Goal: Task Accomplishment & Management: Manage account settings

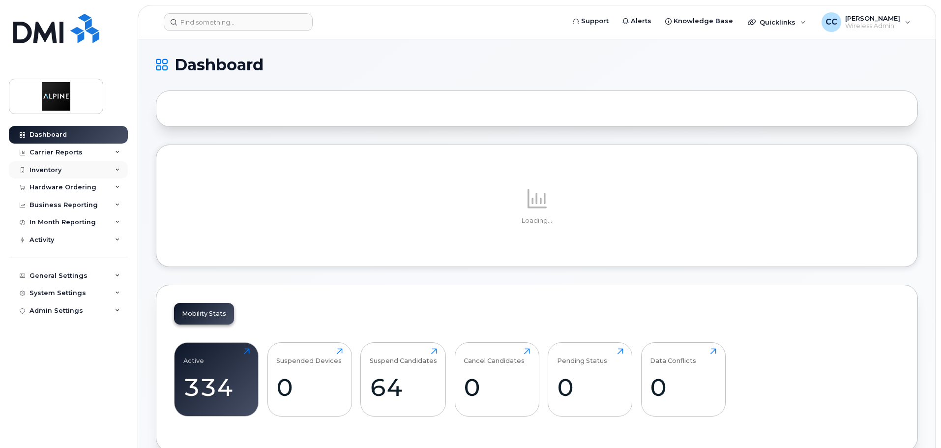
click at [76, 170] on div "Inventory" at bounding box center [68, 170] width 119 height 18
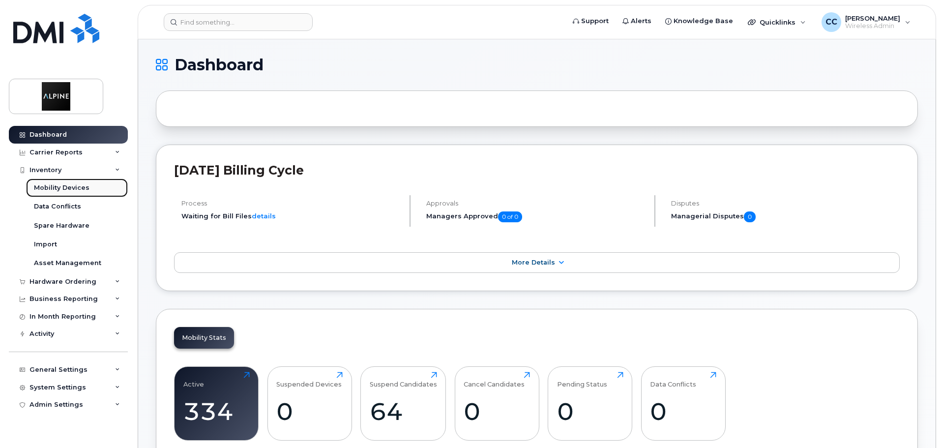
click at [78, 190] on div "Mobility Devices" at bounding box center [62, 187] width 56 height 9
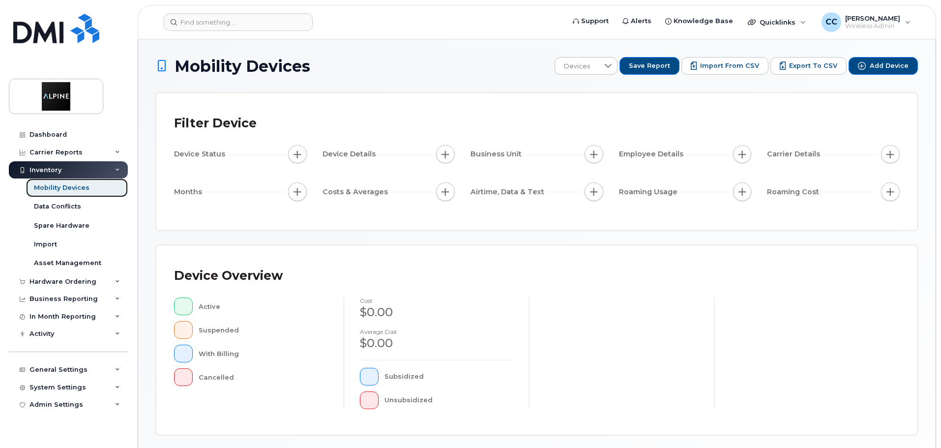
scroll to position [231, 0]
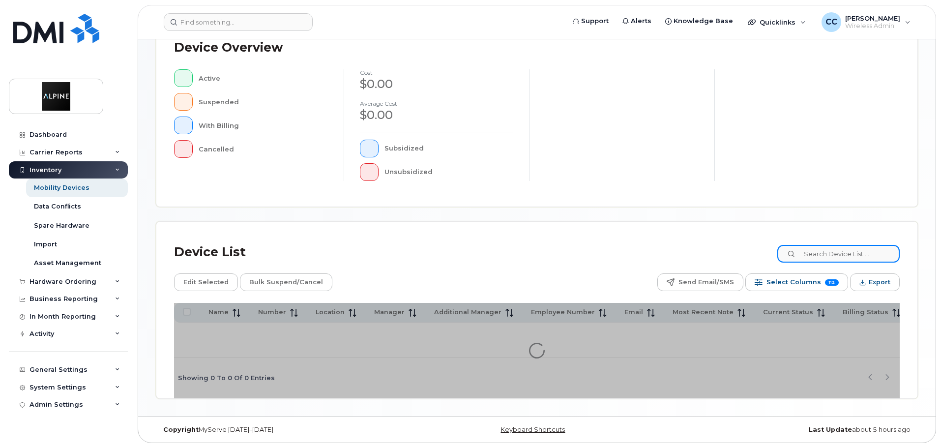
click at [832, 246] on input at bounding box center [838, 254] width 122 height 18
type input "2126"
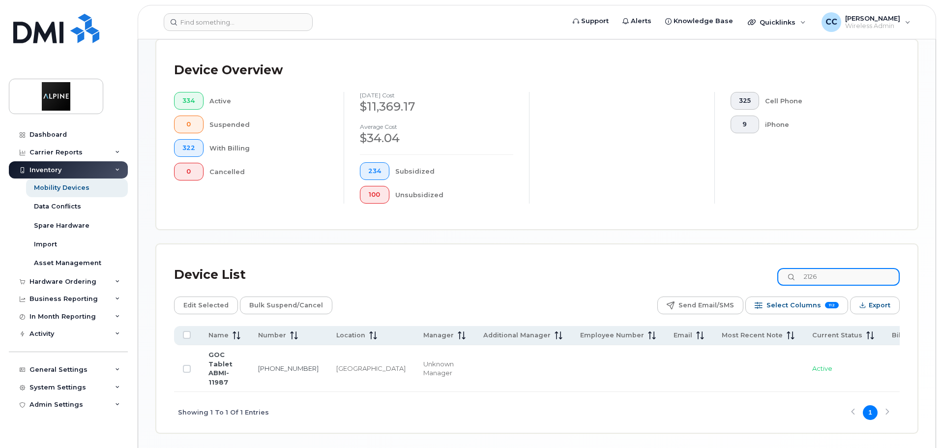
scroll to position [248, 0]
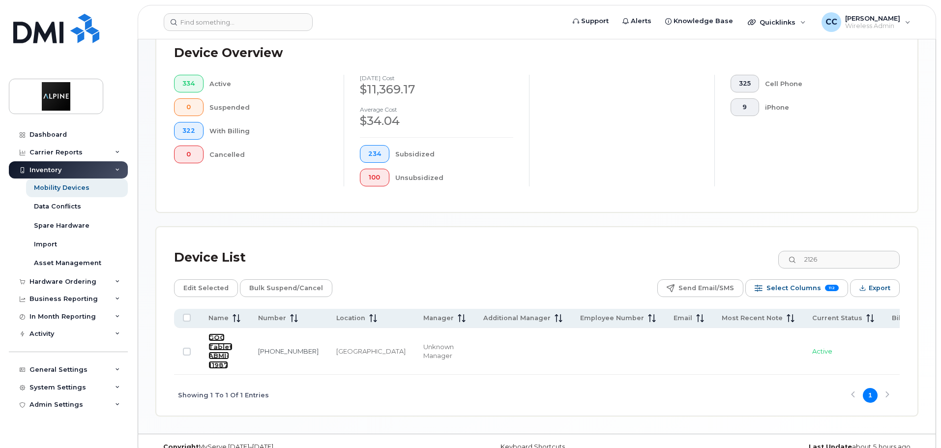
click at [213, 334] on link "GOC Tablet ABMI-11987" at bounding box center [220, 350] width 24 height 35
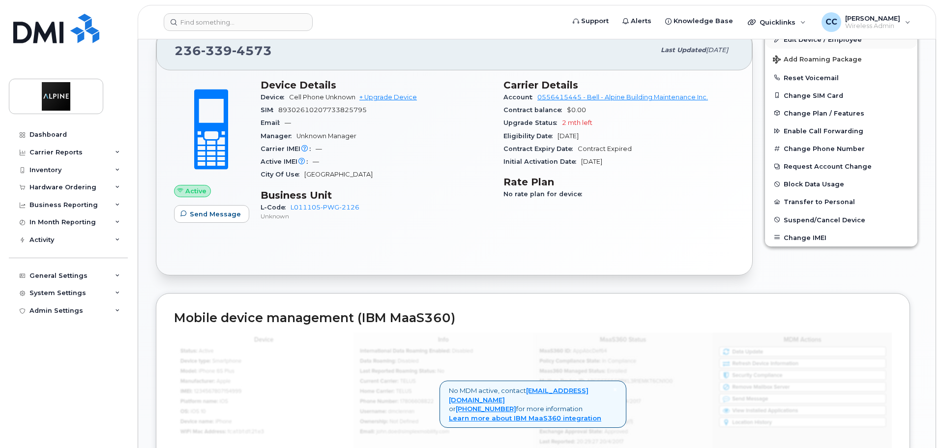
scroll to position [61, 0]
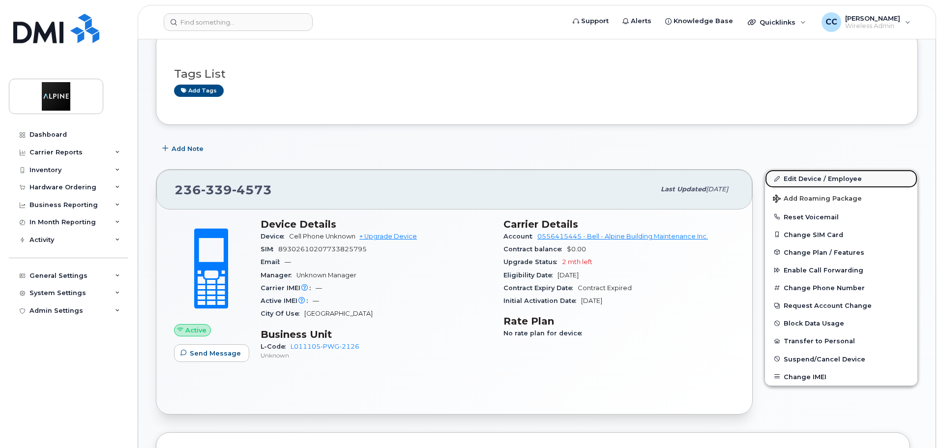
click at [804, 176] on link "Edit Device / Employee" at bounding box center [841, 179] width 152 height 18
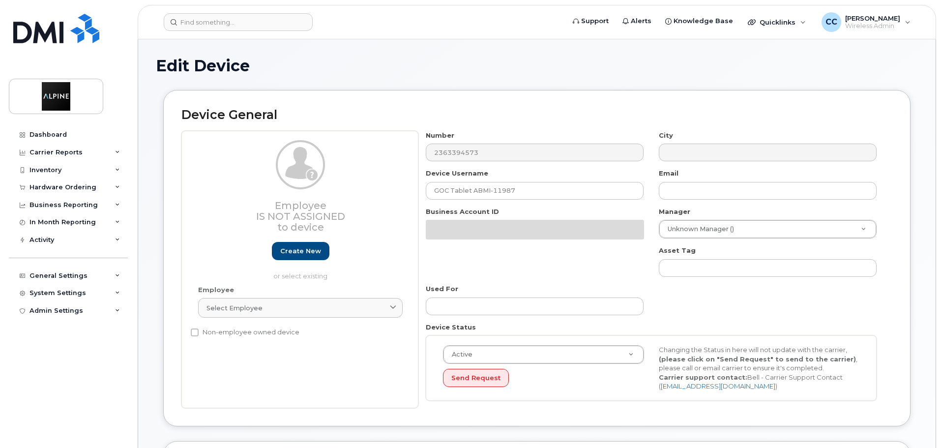
select select "36022463"
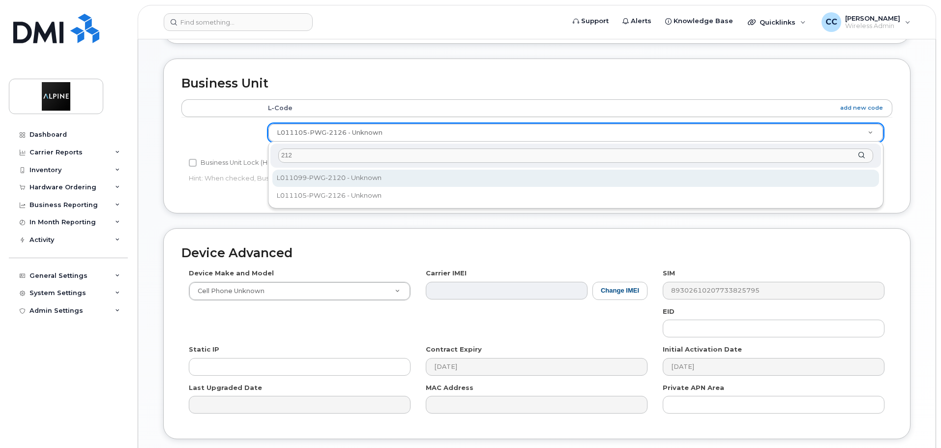
type input "2123"
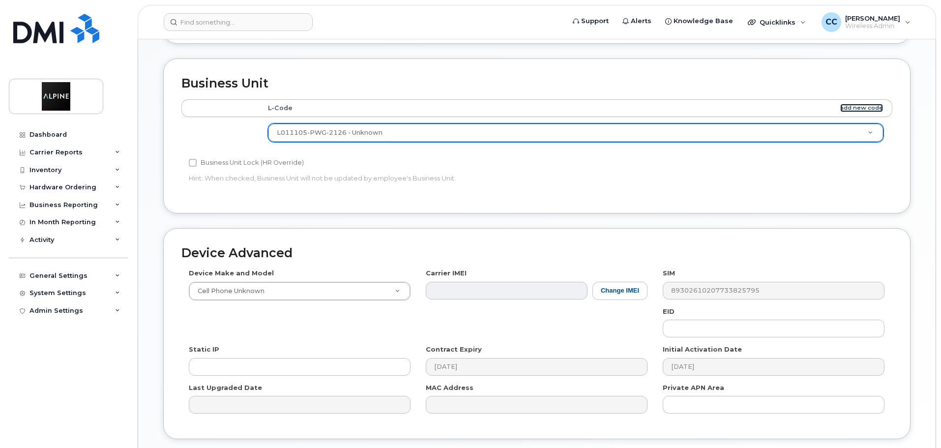
click at [860, 109] on link "add new code" at bounding box center [861, 108] width 43 height 8
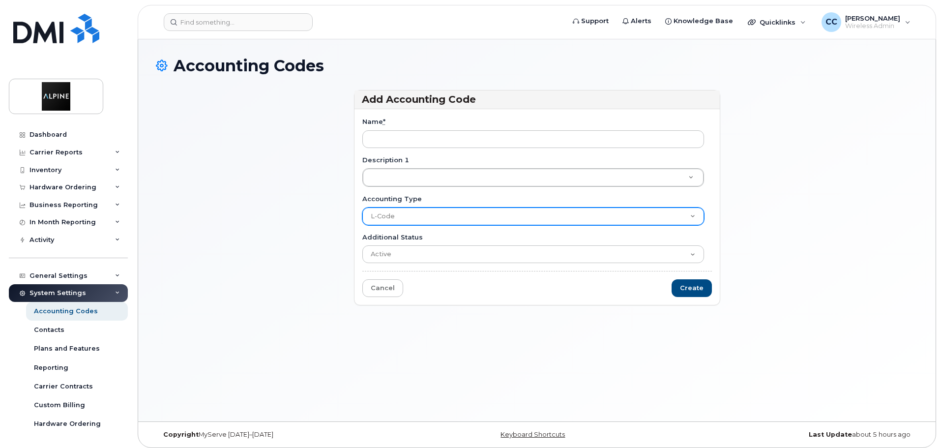
click at [429, 219] on select "L-Code" at bounding box center [533, 216] width 342 height 18
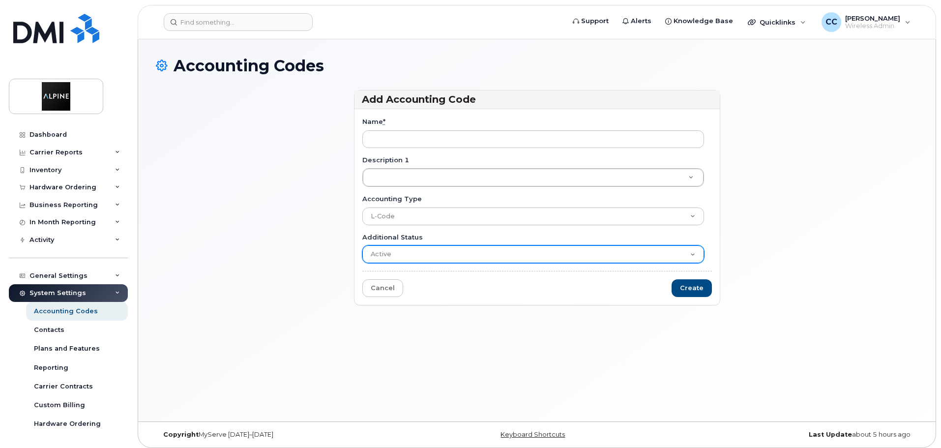
click at [423, 252] on select "Active Suspended Cancelled Closed" at bounding box center [533, 254] width 342 height 18
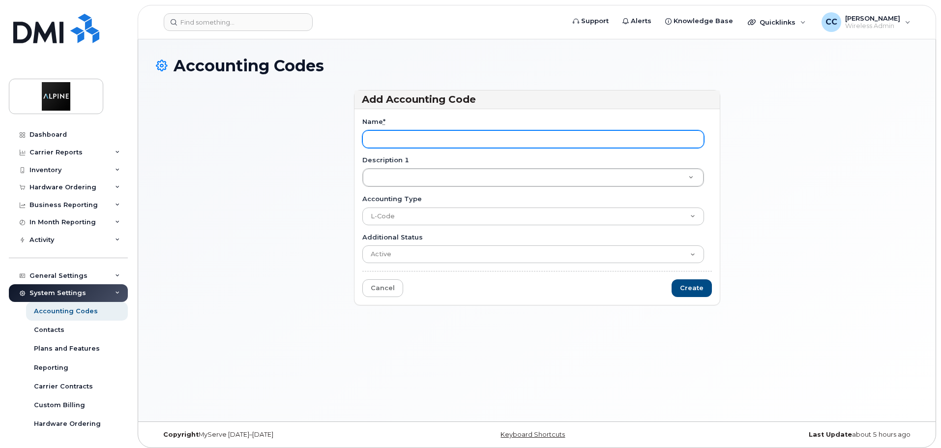
click at [423, 132] on input "Name *" at bounding box center [533, 139] width 342 height 18
click at [444, 137] on input "Name *" at bounding box center [533, 139] width 342 height 18
click at [428, 133] on input "Name *" at bounding box center [533, 139] width 342 height 18
paste input "L011102-PWG-2123"
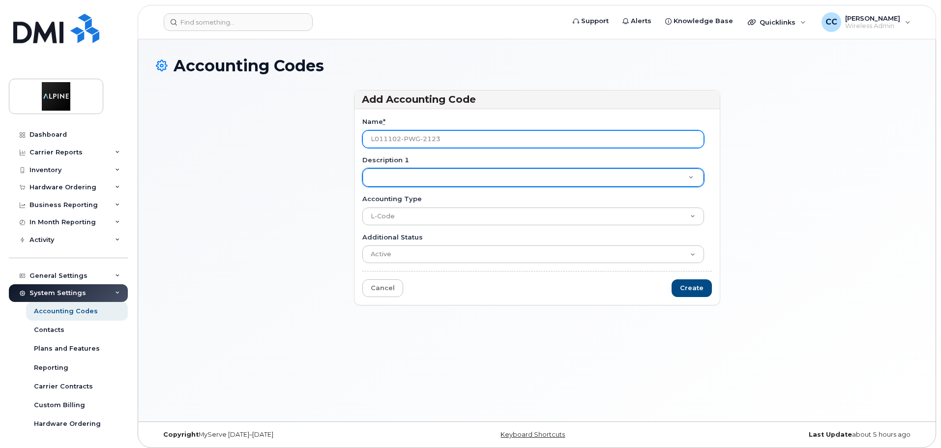
type input "L011102-PWG-2123"
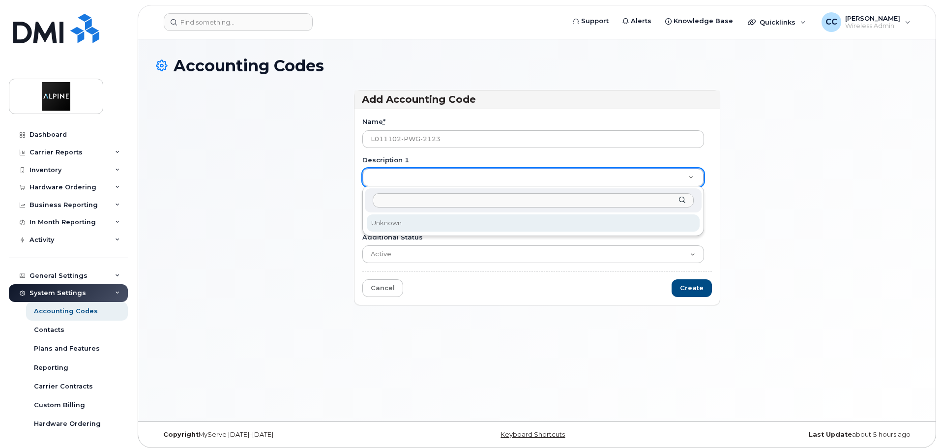
type input "s"
type input "Sinclair Centre"
type input "[PERSON_NAME][GEOGRAPHIC_DATA]"
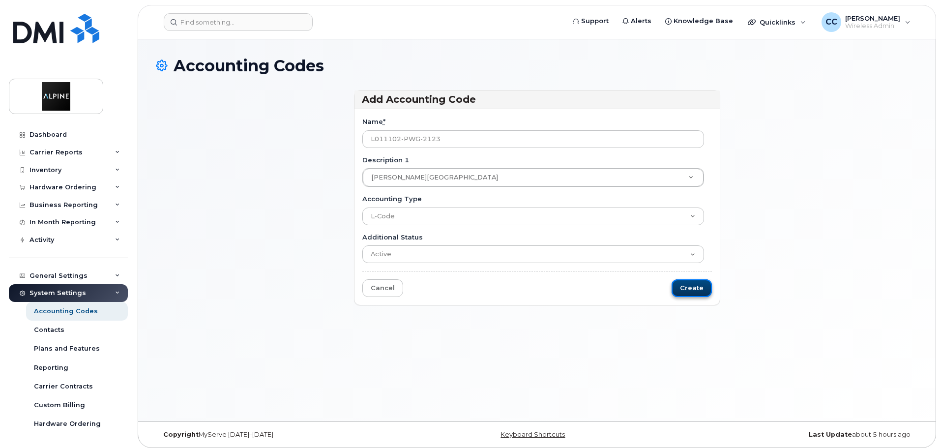
click at [685, 285] on input "Create" at bounding box center [692, 288] width 40 height 18
type input "Saving..."
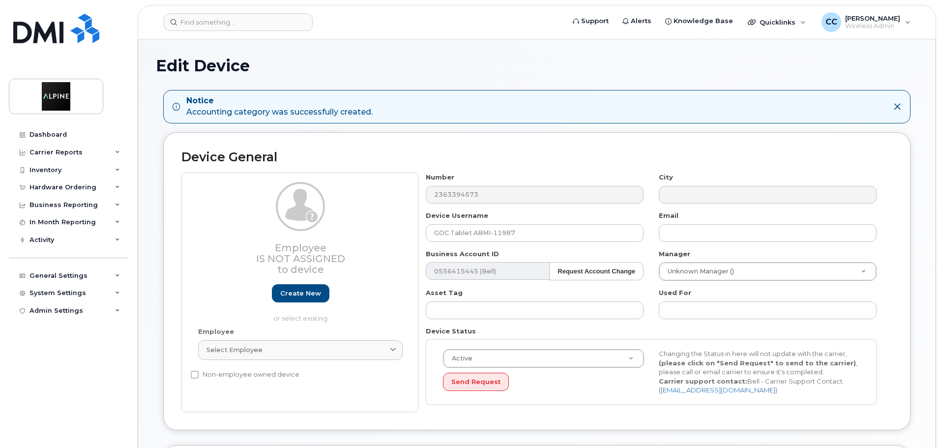
select select "36022463"
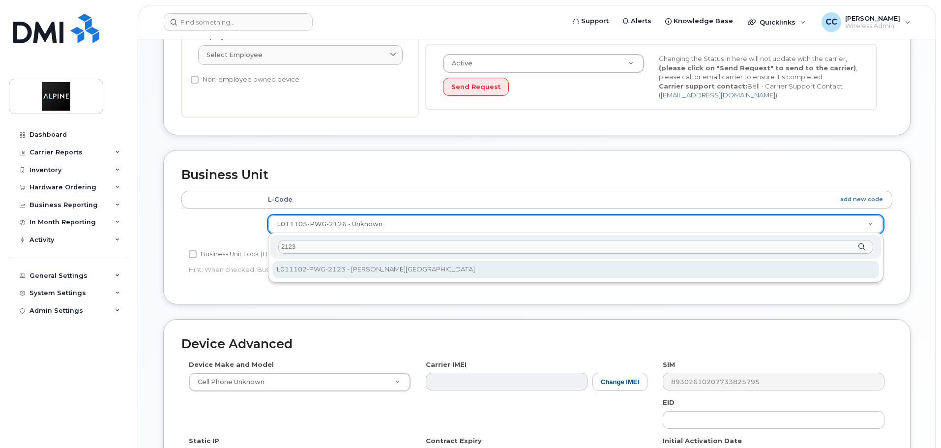
type input "2123"
select select "36083568"
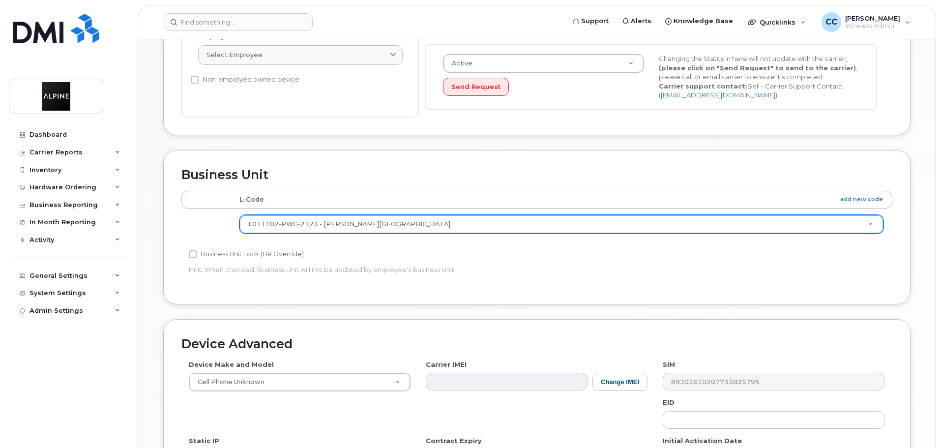
click at [589, 293] on div "Business Unit Accounting Categories Rules L-Code add new code L011102-PWG-2123 …" at bounding box center [536, 227] width 747 height 154
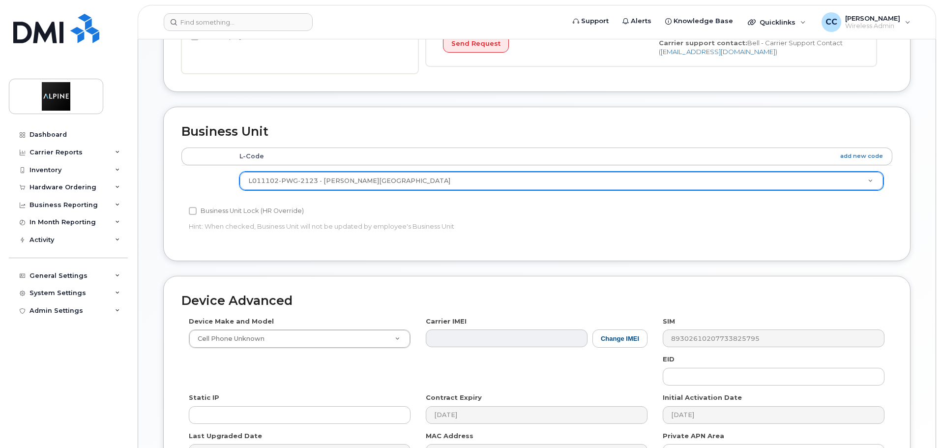
scroll to position [460, 0]
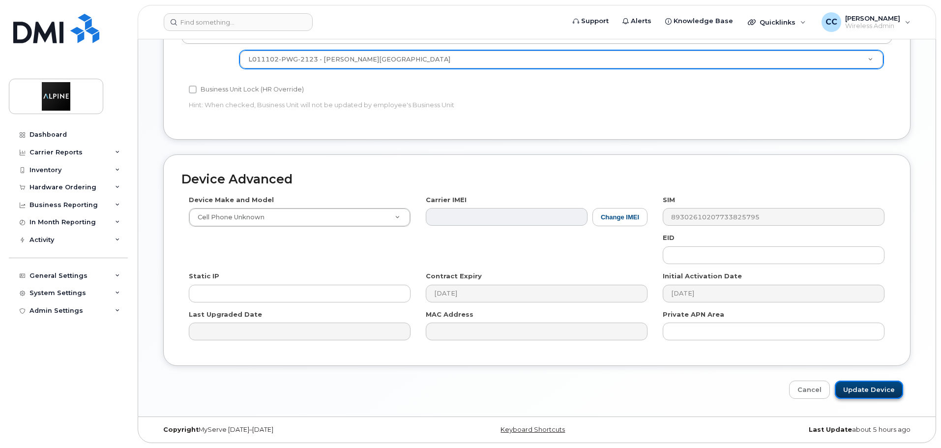
click at [884, 393] on input "Update Device" at bounding box center [869, 389] width 68 height 18
type input "Saving..."
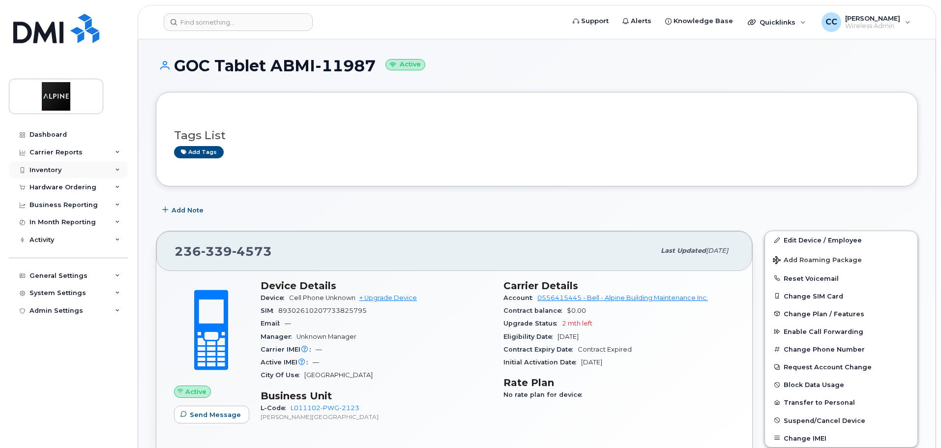
click at [58, 173] on div "Inventory" at bounding box center [45, 170] width 32 height 8
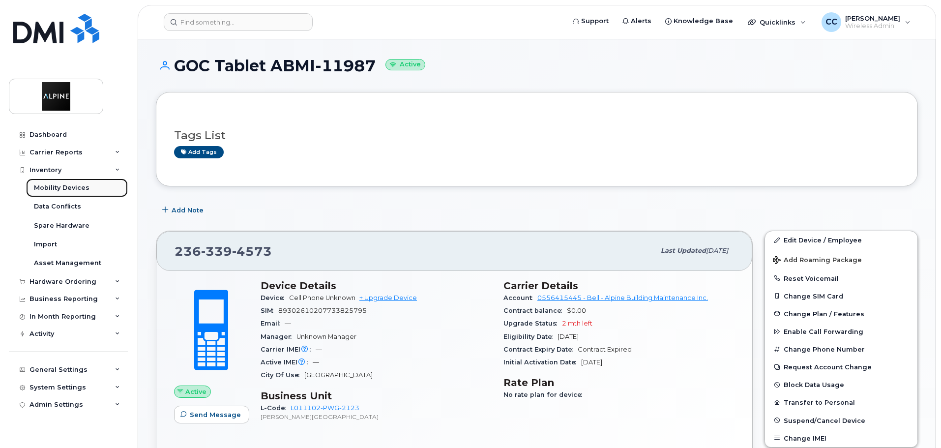
click at [80, 190] on div "Mobility Devices" at bounding box center [62, 187] width 56 height 9
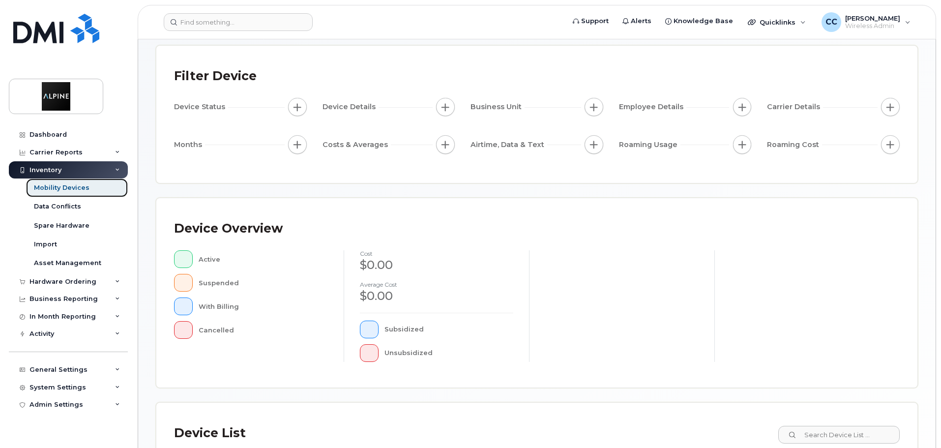
scroll to position [197, 0]
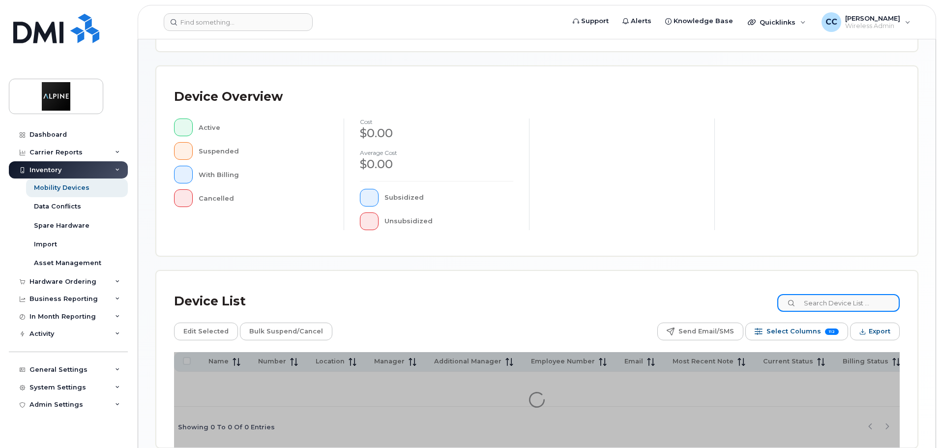
click at [868, 303] on input at bounding box center [838, 303] width 122 height 18
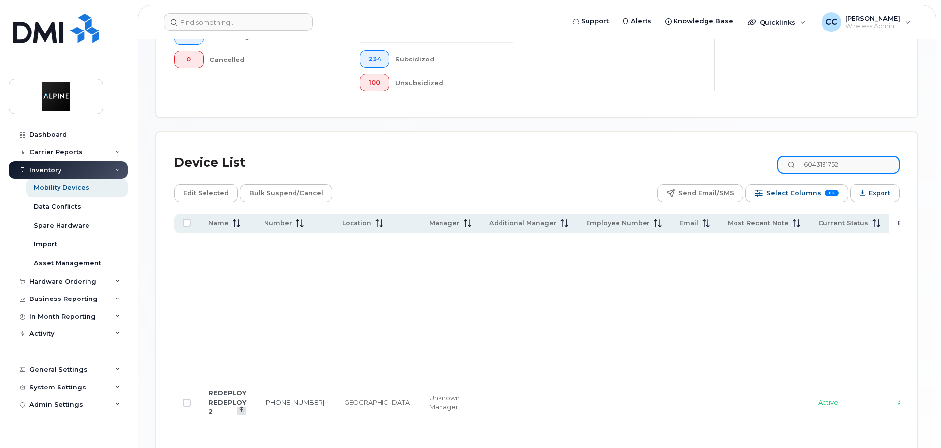
scroll to position [362, 0]
click at [866, 155] on input "6043131752" at bounding box center [838, 164] width 122 height 18
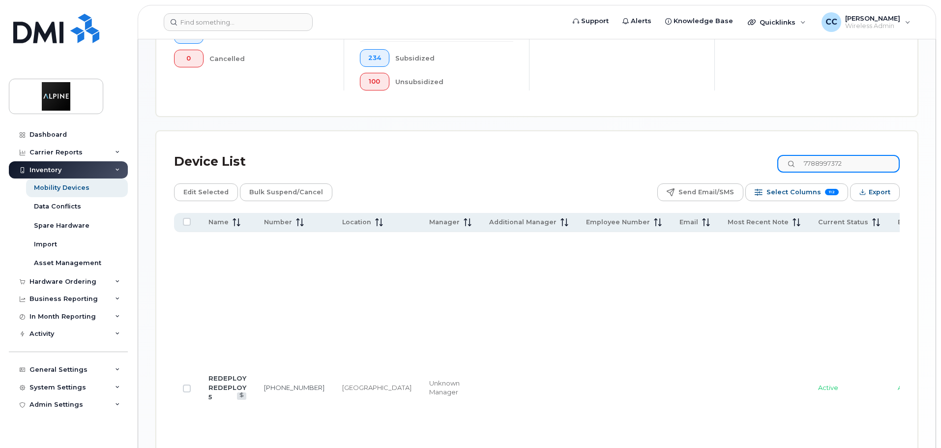
click at [855, 155] on input "7788997372" at bounding box center [838, 164] width 122 height 18
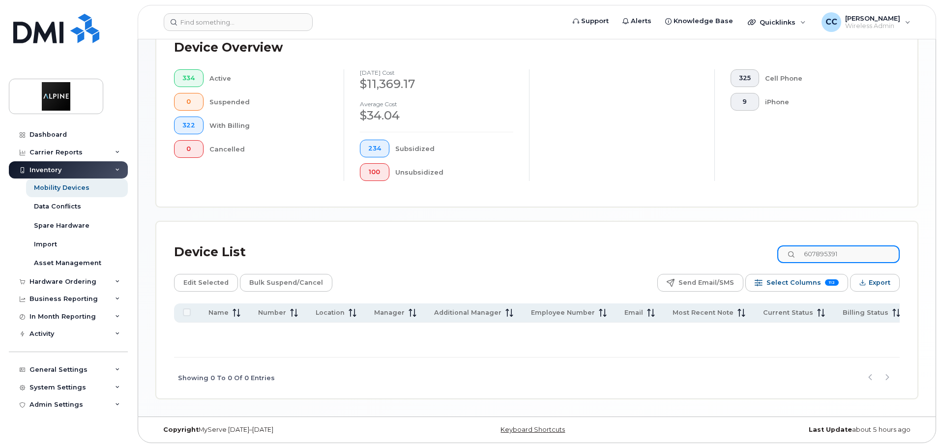
scroll to position [266, 0]
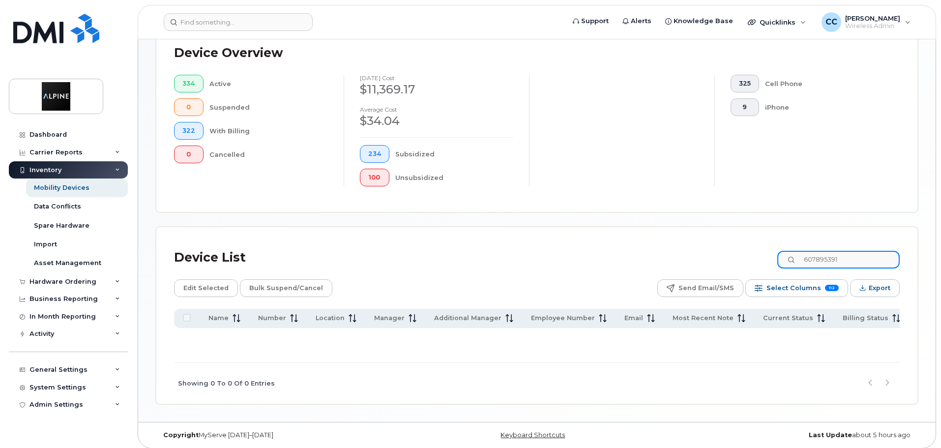
click at [848, 251] on input "607895391" at bounding box center [838, 260] width 122 height 18
click at [847, 251] on input "607895391" at bounding box center [838, 260] width 122 height 18
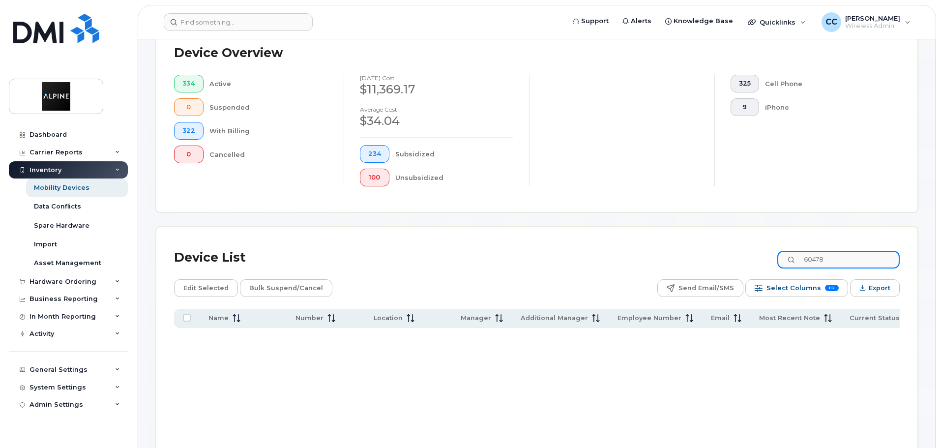
scroll to position [362, 0]
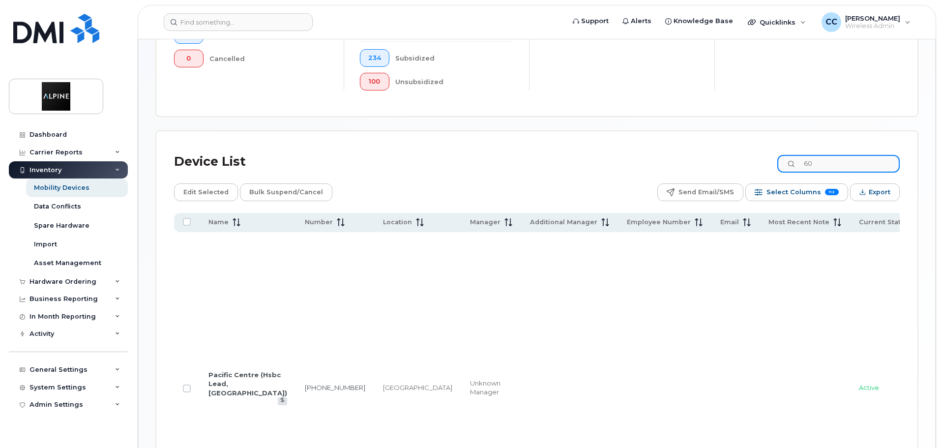
type input "6"
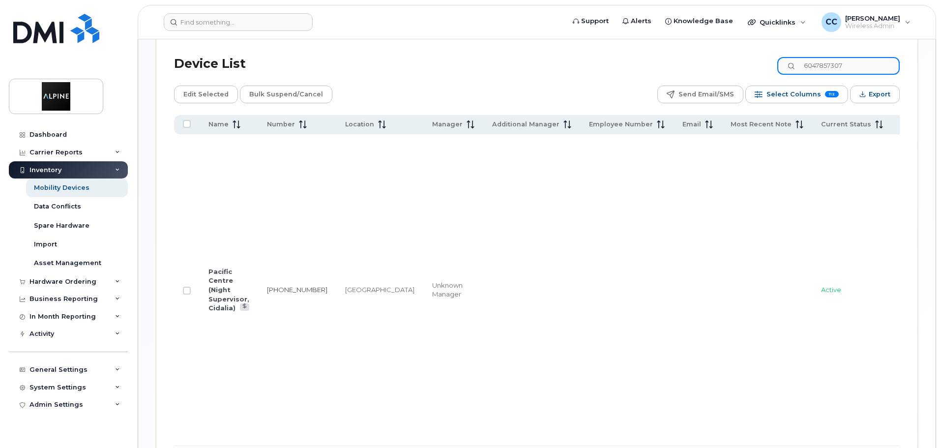
scroll to position [460, 0]
click at [848, 58] on input "6047857307" at bounding box center [838, 66] width 122 height 18
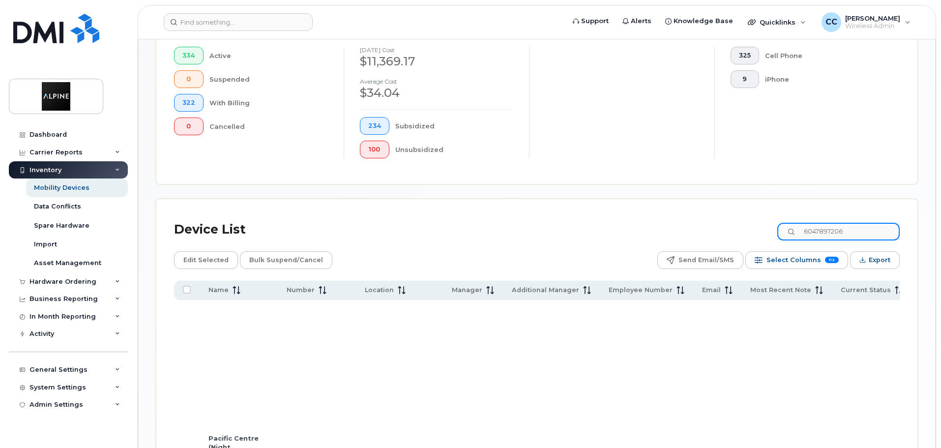
scroll to position [385, 0]
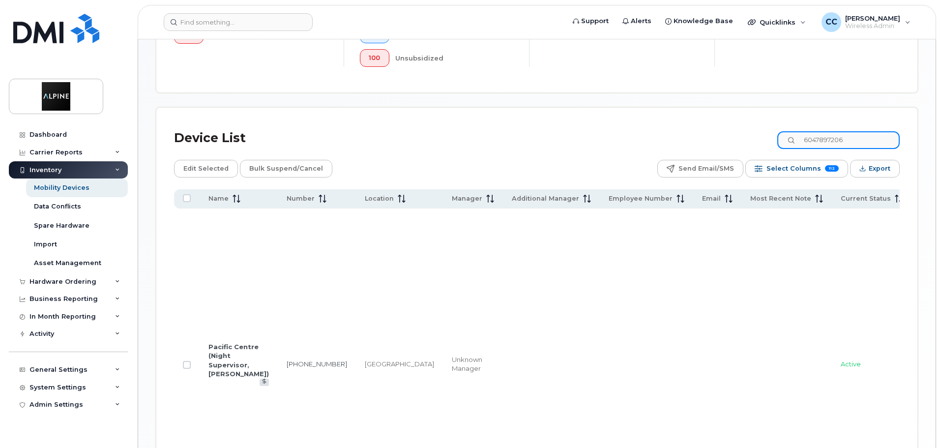
click at [853, 131] on input "6047897206" at bounding box center [838, 140] width 122 height 18
type input "6"
type input "7"
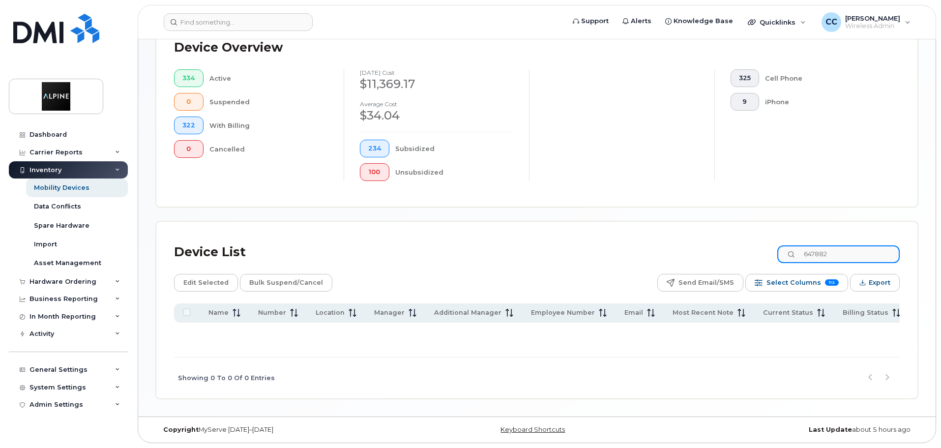
scroll to position [266, 0]
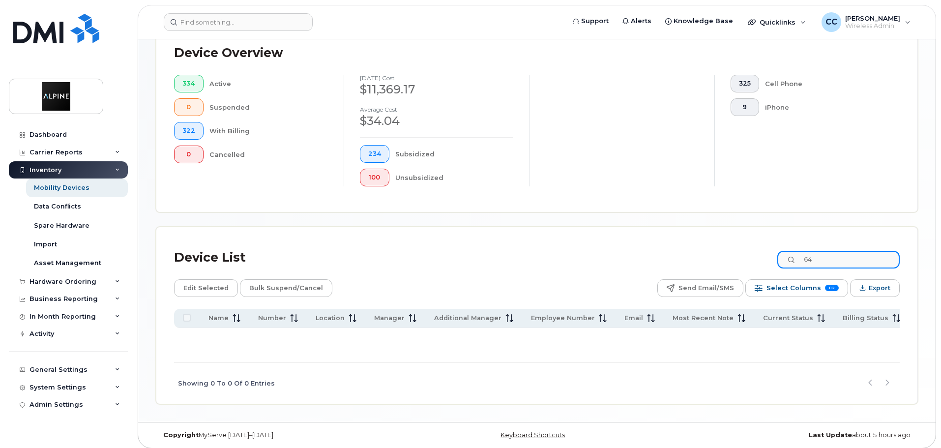
type input "6"
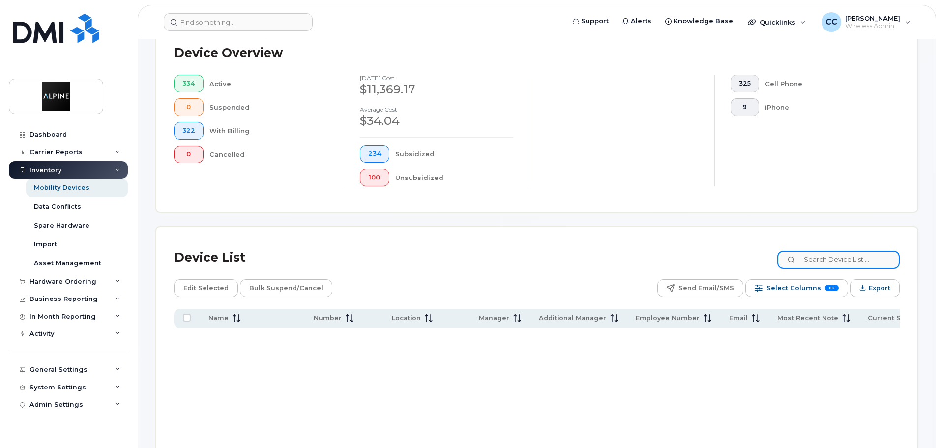
scroll to position [385, 0]
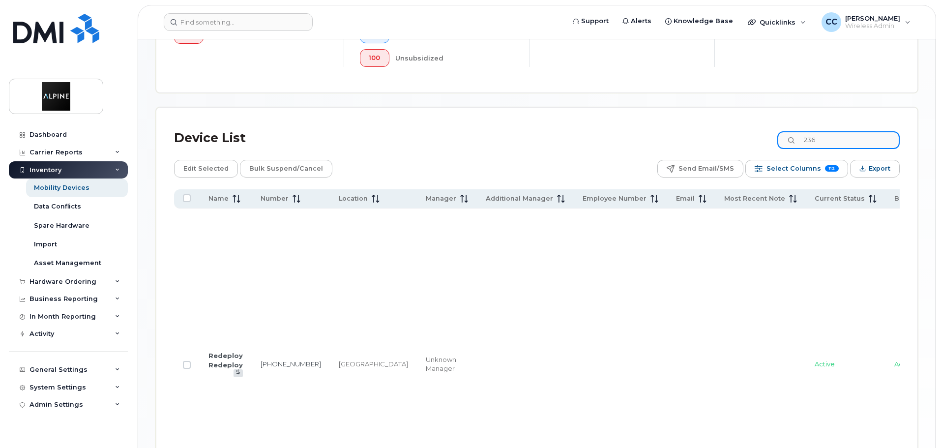
type input "2"
type input "4"
click at [861, 108] on div "Device List 6047857307 Edit Selected Bulk Suspend/Cancel Send Email/SMS Select …" at bounding box center [536, 334] width 761 height 453
click at [847, 131] on input "6047857307" at bounding box center [838, 140] width 122 height 18
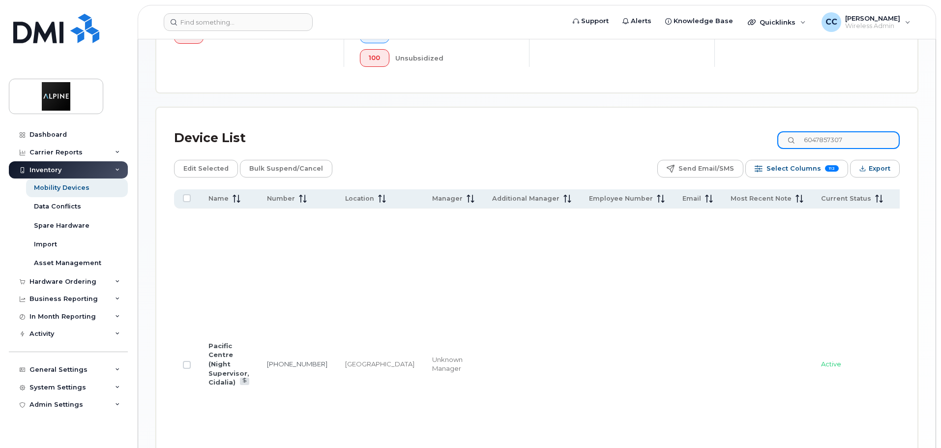
click at [847, 131] on input "6047857307" at bounding box center [838, 140] width 122 height 18
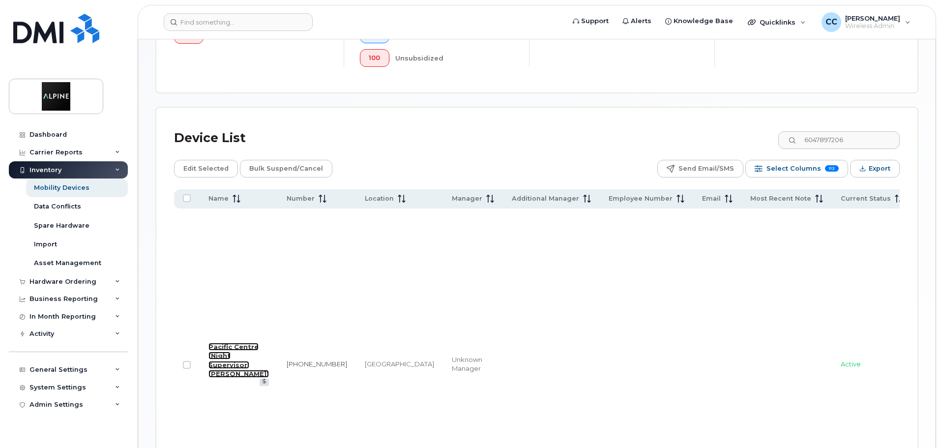
click at [222, 343] on link "Pacific Centre (Night Supervisor, Susan)" at bounding box center [238, 360] width 60 height 35
click at [853, 131] on input "6047897206" at bounding box center [838, 140] width 122 height 18
type input "6042405080"
drag, startPoint x: 226, startPoint y: 349, endPoint x: 232, endPoint y: 357, distance: 10.2
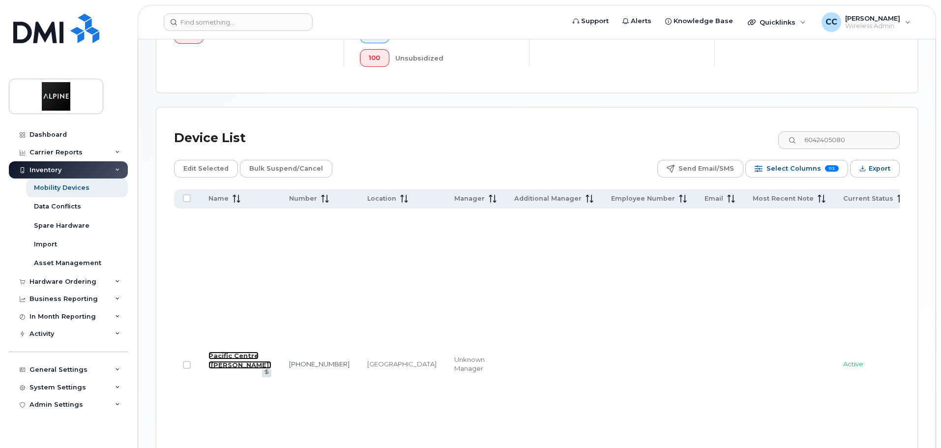
click at [226, 351] on link "Pacific Centre (Noralyn Mariano)" at bounding box center [239, 359] width 63 height 17
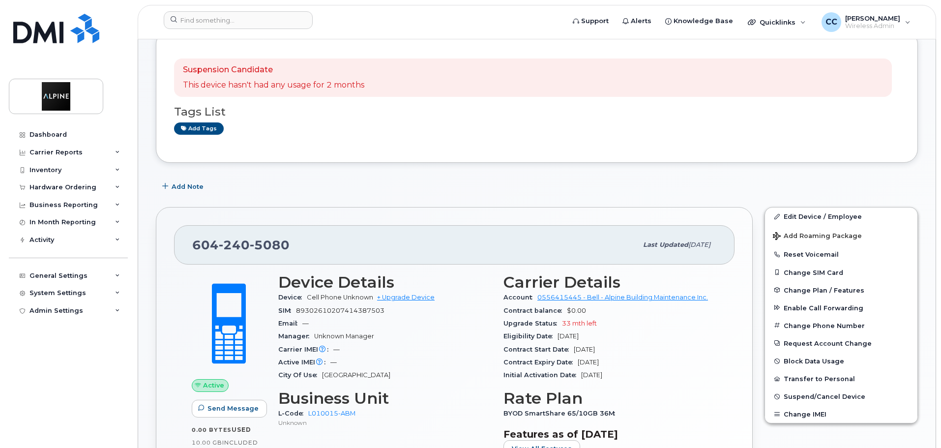
scroll to position [60, 0]
click at [92, 163] on div "Inventory" at bounding box center [68, 170] width 119 height 18
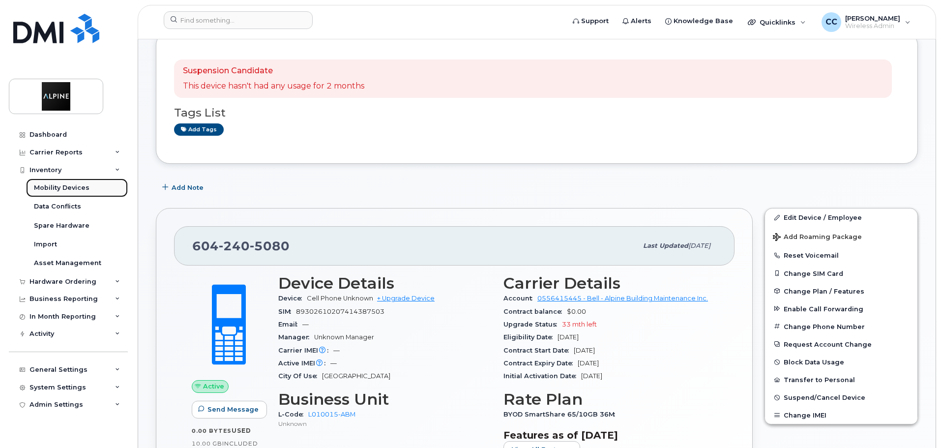
click at [66, 186] on div "Mobility Devices" at bounding box center [62, 187] width 56 height 9
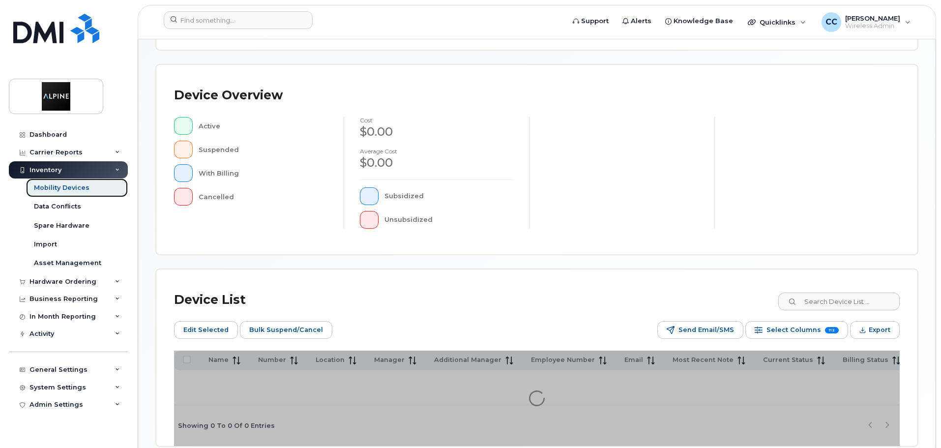
scroll to position [246, 0]
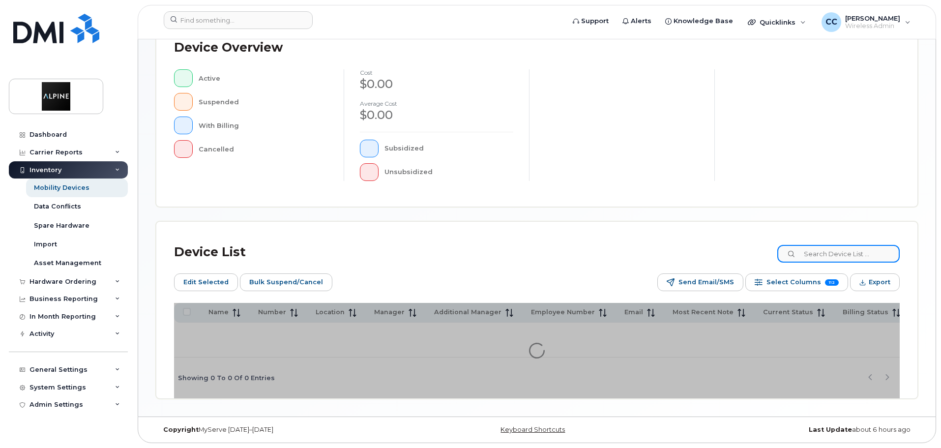
click at [818, 254] on input at bounding box center [838, 254] width 122 height 18
type input "i"
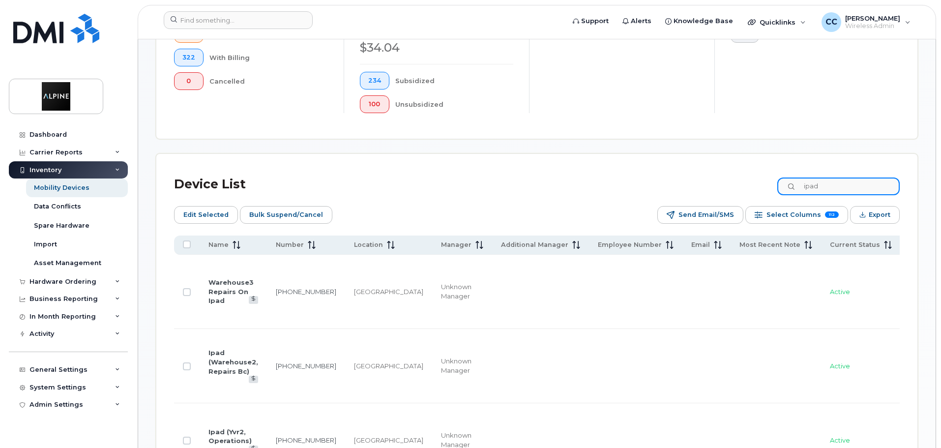
scroll to position [344, 0]
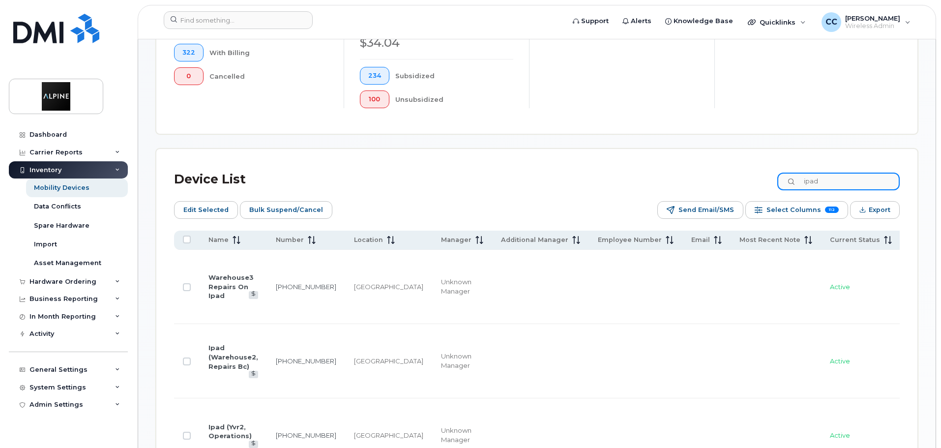
click at [845, 174] on input "ipad" at bounding box center [838, 182] width 122 height 18
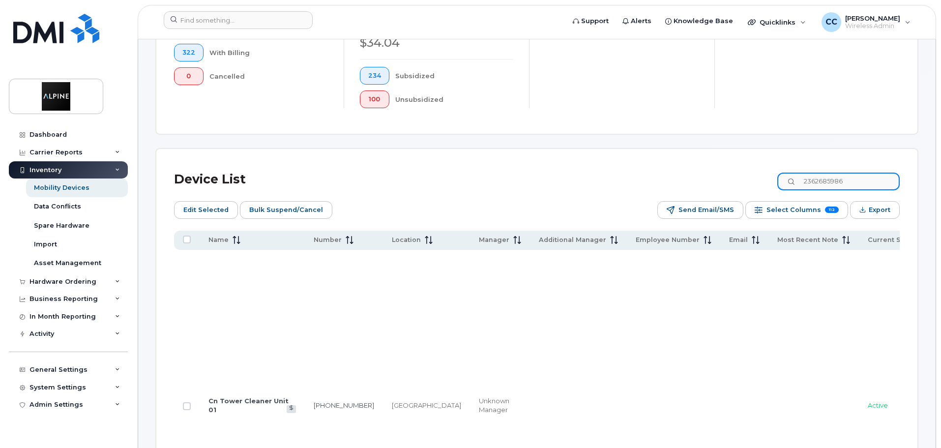
type input "2362685986"
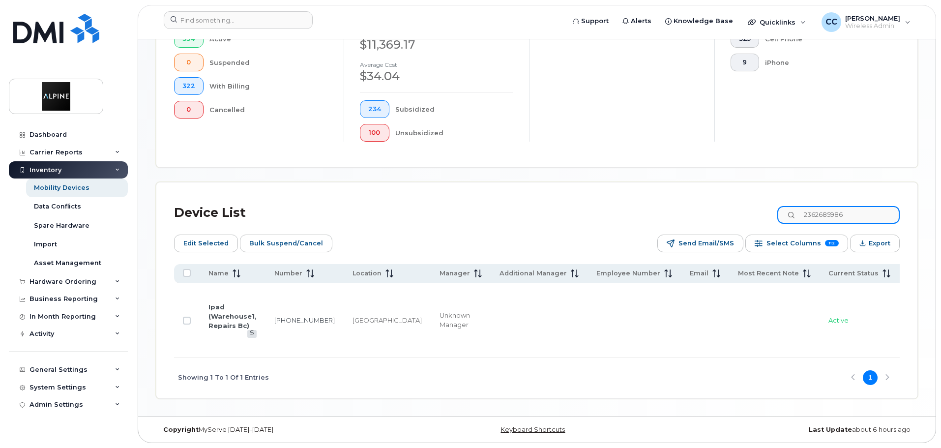
scroll to position [305, 0]
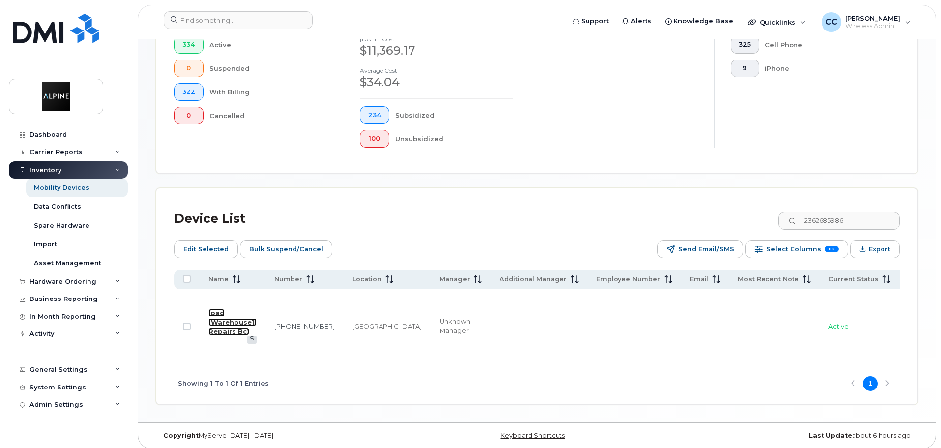
click at [236, 317] on link "Ipad (Warehouse1, Repairs Bc)" at bounding box center [232, 322] width 48 height 26
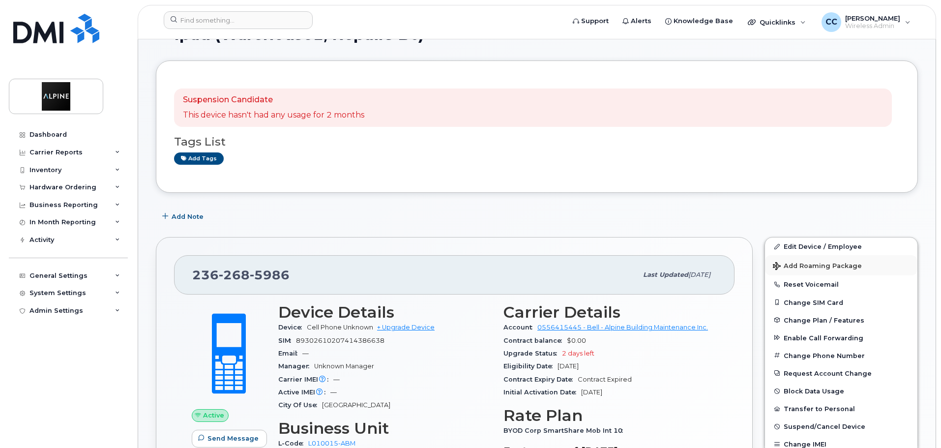
scroll to position [49, 0]
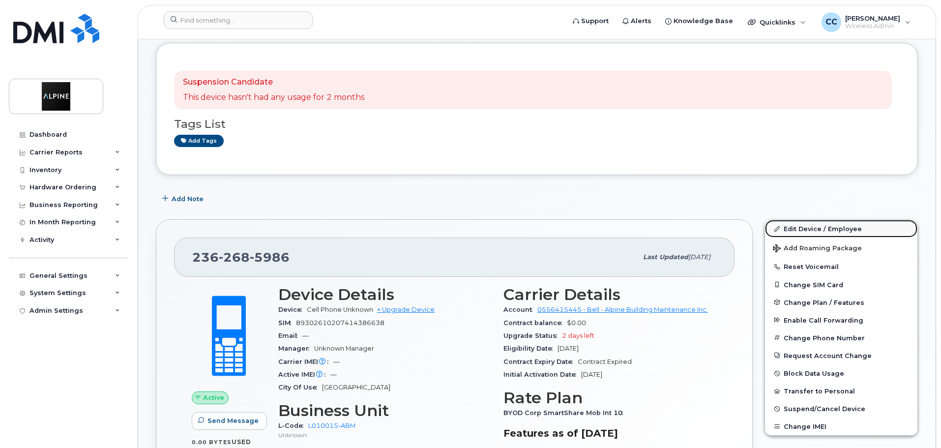
click at [805, 231] on link "Edit Device / Employee" at bounding box center [841, 229] width 152 height 18
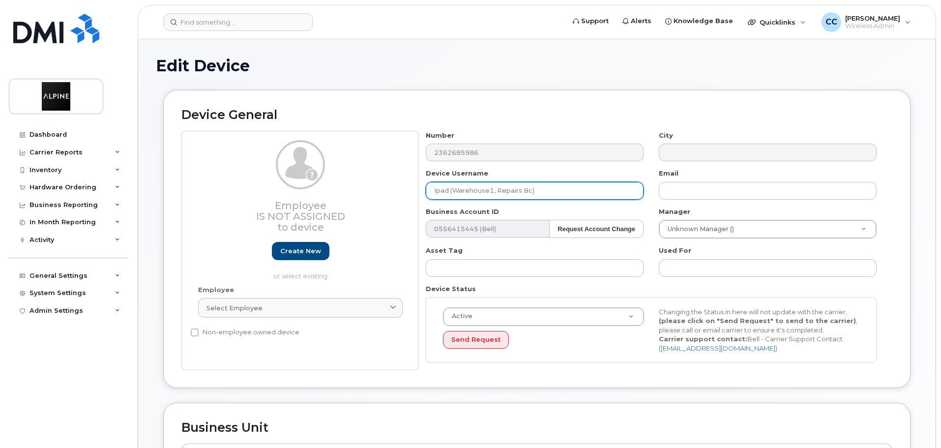
click at [510, 189] on input "Ipad (Warehouse1, Repairs Bc)" at bounding box center [535, 191] width 218 height 18
type input "G"
click at [520, 193] on input "RP1 Smarthub" at bounding box center [535, 191] width 218 height 18
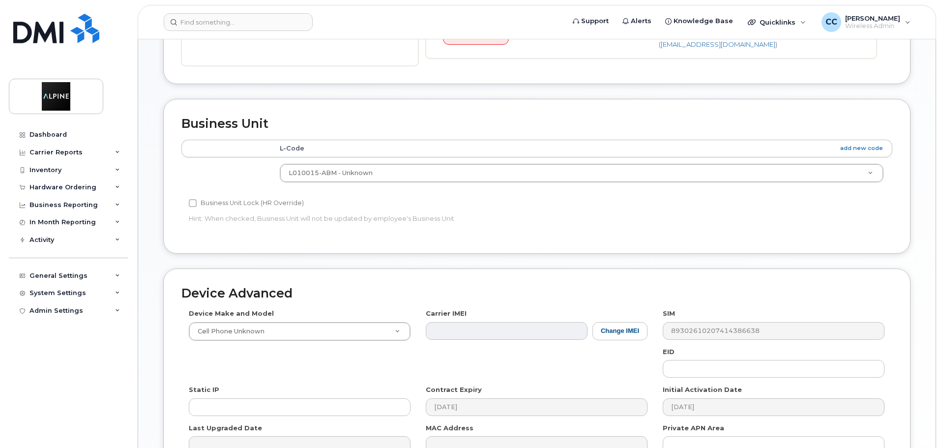
scroll to position [295, 0]
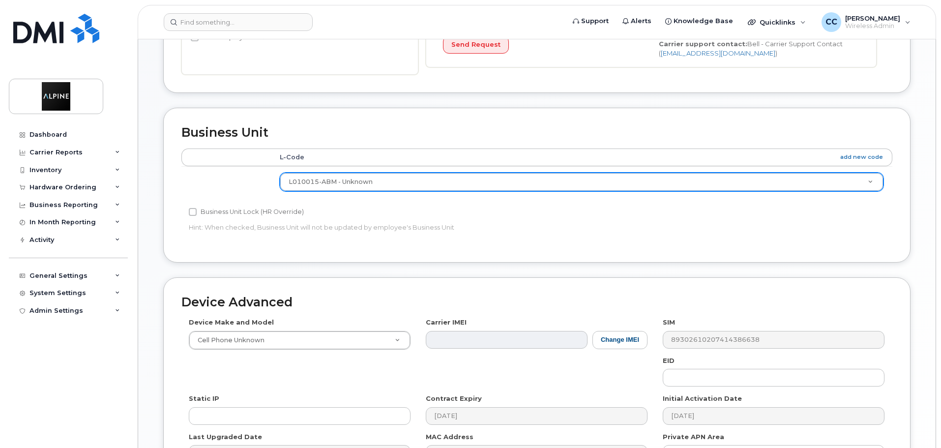
type input "RP1 Smarthub"
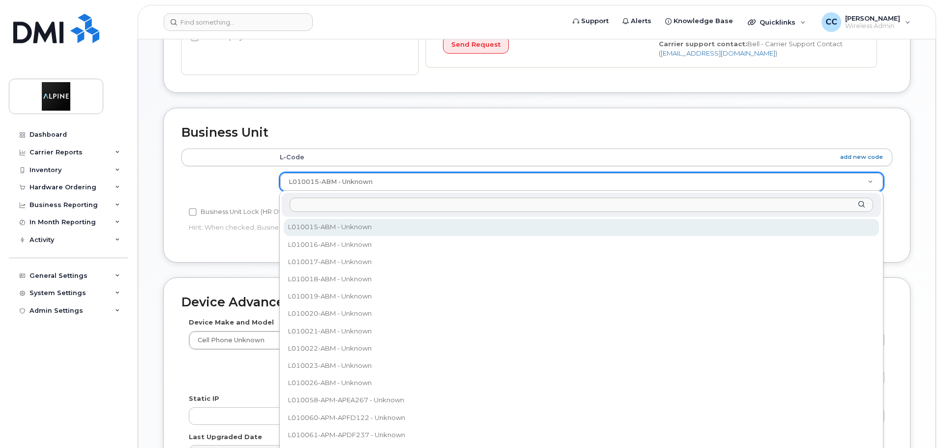
click at [344, 204] on input "text" at bounding box center [582, 205] width 584 height 14
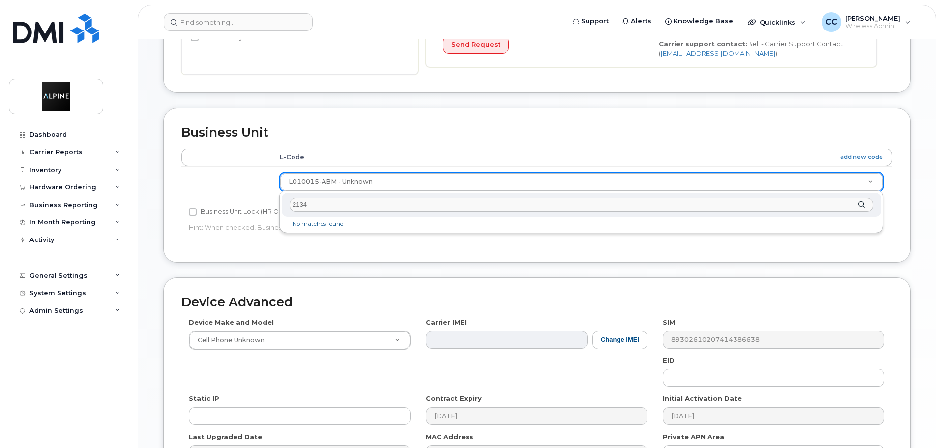
type input "2134"
drag, startPoint x: 849, startPoint y: 155, endPoint x: 855, endPoint y: 156, distance: 5.6
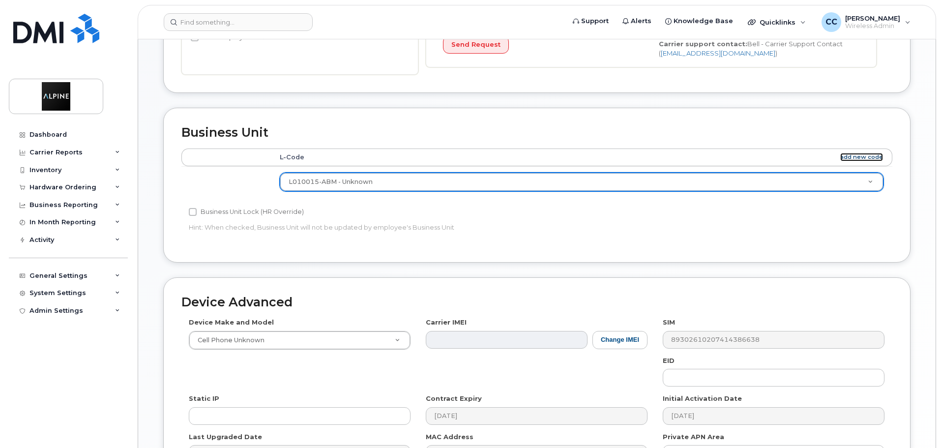
click at [859, 157] on link "add new code" at bounding box center [861, 157] width 43 height 8
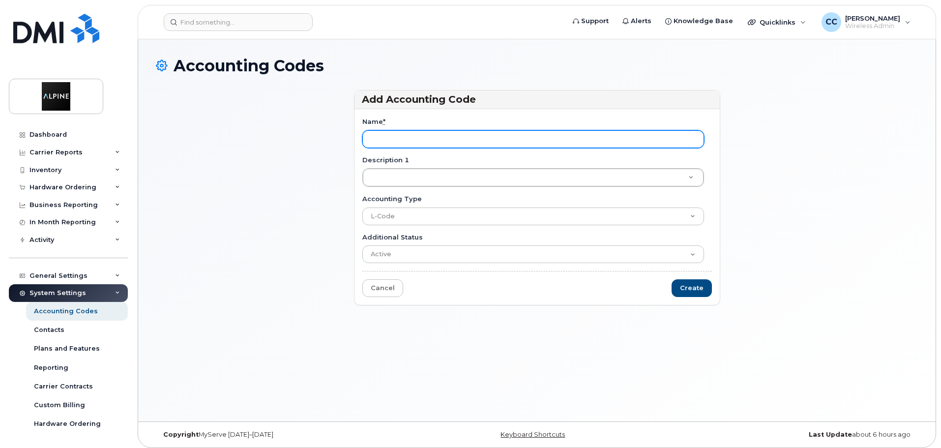
click at [406, 133] on input "Name *" at bounding box center [533, 139] width 342 height 18
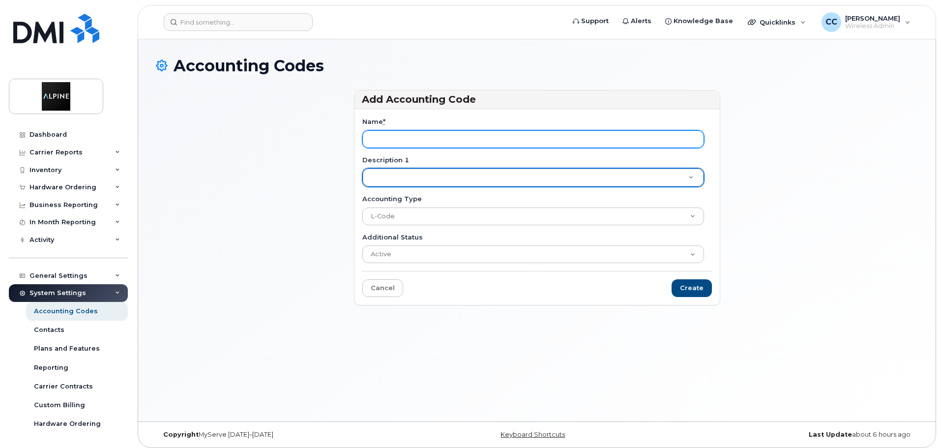
paste input "L011111-PWG-2134"
type input "L011111-PWG-2134"
click at [410, 137] on input "Name *" at bounding box center [533, 139] width 342 height 18
paste input "L011111-PWG-2134"
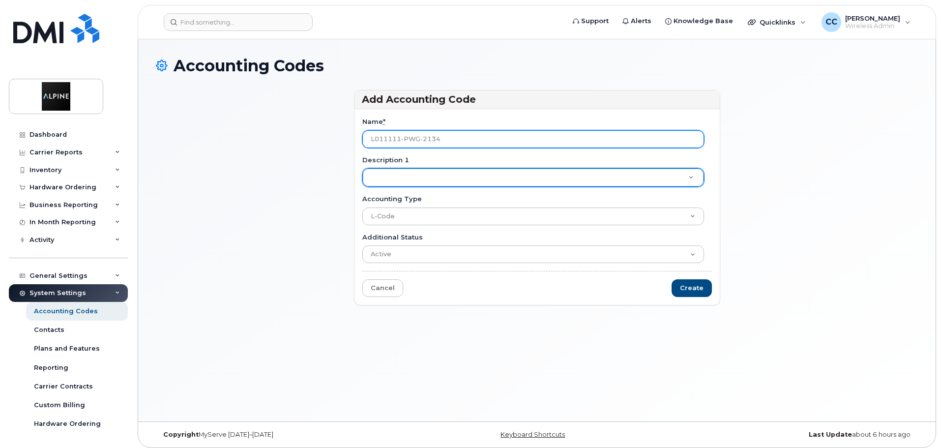
type input "L011111-PWG-2134"
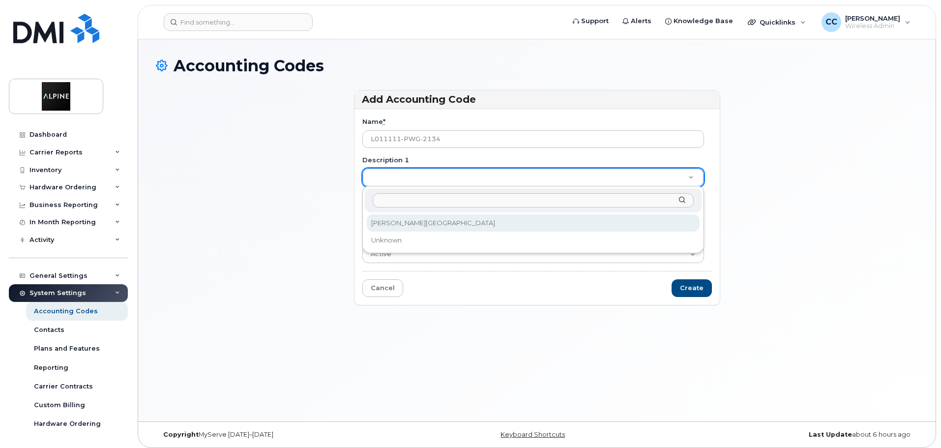
click at [427, 201] on input "Description 1" at bounding box center [533, 200] width 321 height 14
drag, startPoint x: 393, startPoint y: 202, endPoint x: 346, endPoint y: 195, distance: 47.7
click at [346, 195] on body "Support Alerts Knowledge Base Quicklinks Suspend / Cancel Device Change SIM Car…" at bounding box center [470, 226] width 941 height 453
type input "Library Square"
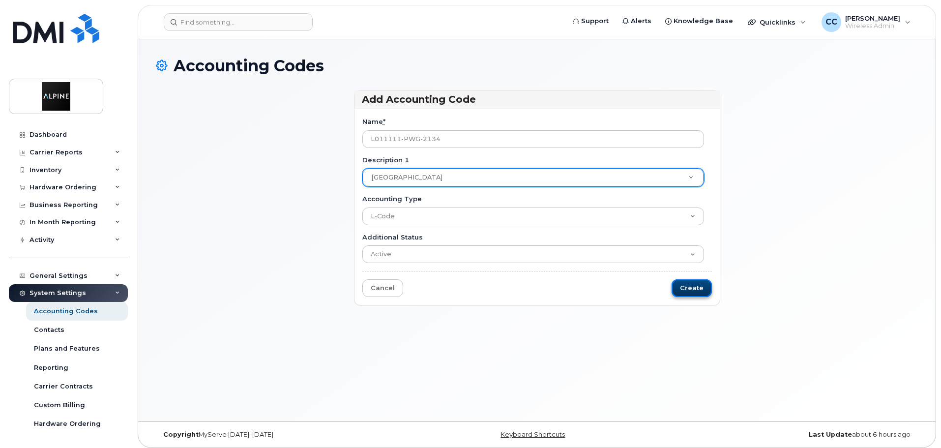
click at [683, 288] on input "Create" at bounding box center [692, 288] width 40 height 18
type input "Saving..."
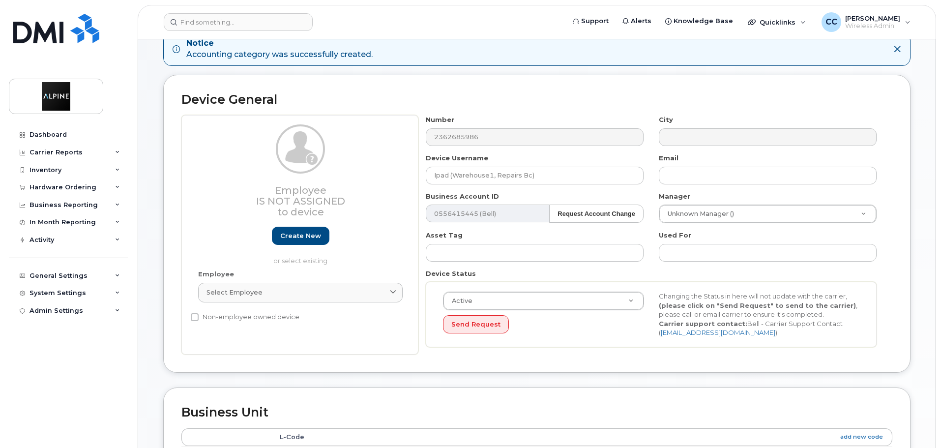
scroll to position [147, 0]
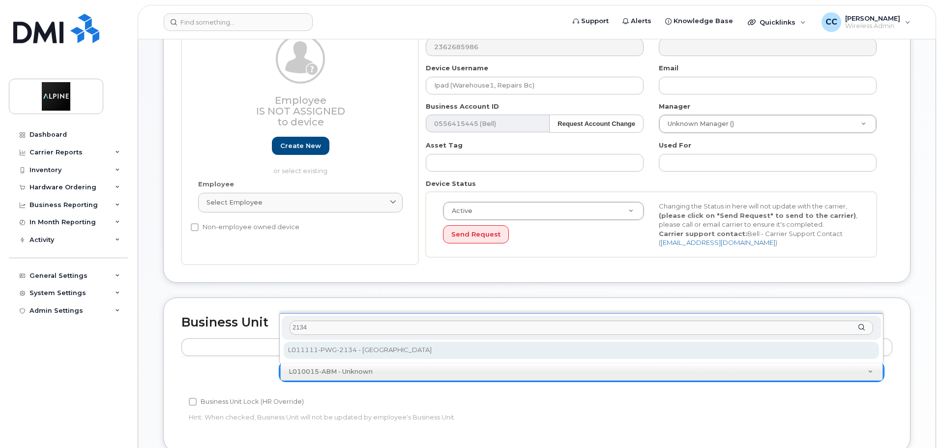
type input "2134"
select select "36083569"
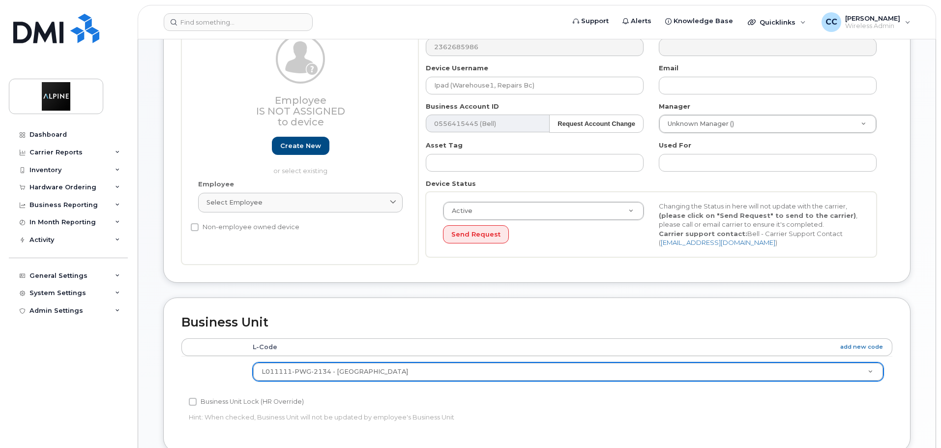
click at [494, 320] on h2 "Business Unit" at bounding box center [536, 323] width 711 height 14
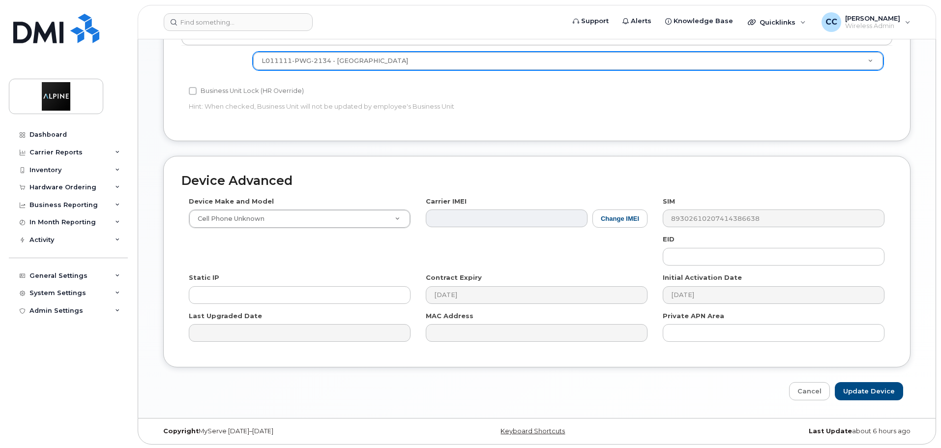
scroll to position [460, 0]
click at [853, 386] on input "Update Device" at bounding box center [869, 389] width 68 height 18
type input "Saving..."
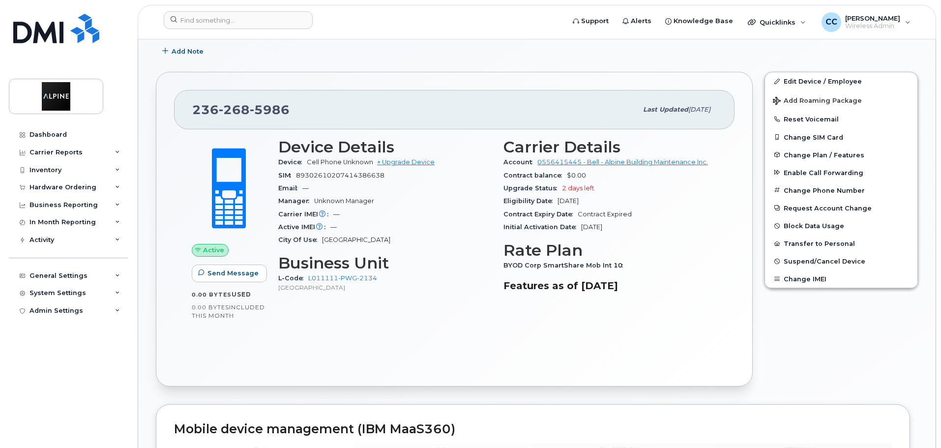
scroll to position [98, 0]
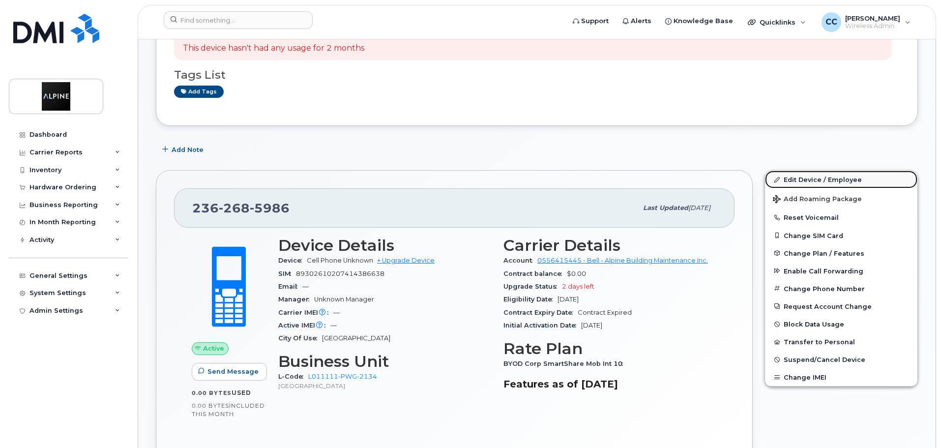
click at [840, 178] on link "Edit Device / Employee" at bounding box center [841, 180] width 152 height 18
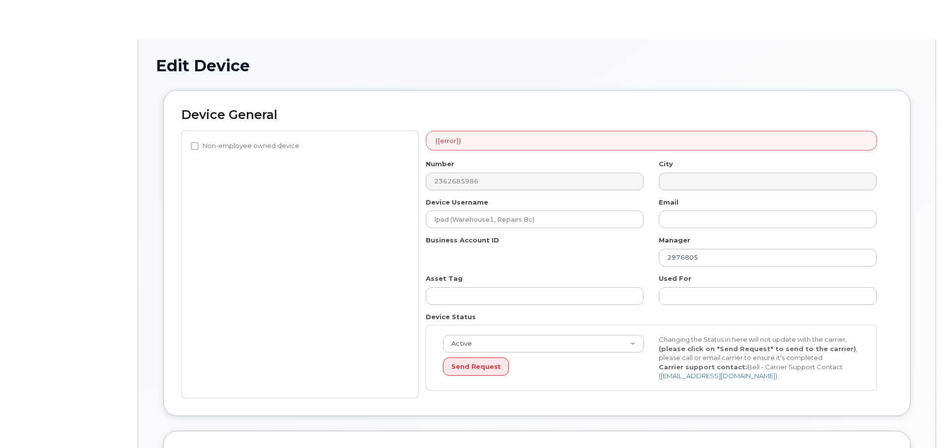
select select "36083569"
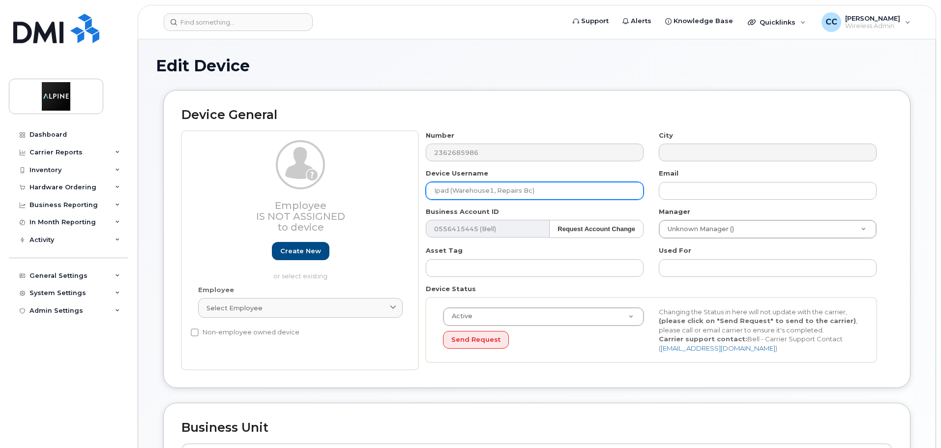
click at [487, 186] on input "Ipad (Warehouse1, Repairs Bc)" at bounding box center [535, 191] width 218 height 18
type input "RP1 SmartHub"
click at [896, 187] on div "Device General Employee Is not assigned to device Create new or select existing…" at bounding box center [536, 239] width 747 height 298
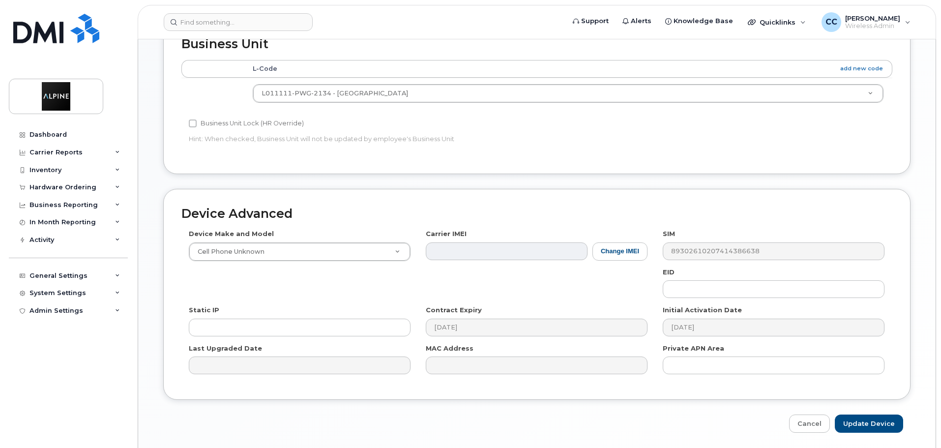
scroll to position [417, 0]
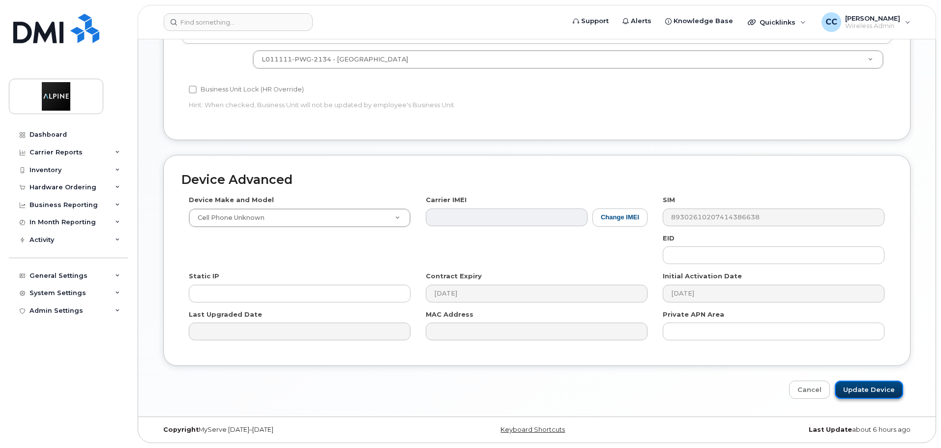
click at [881, 387] on input "Update Device" at bounding box center [869, 389] width 68 height 18
type input "Saving..."
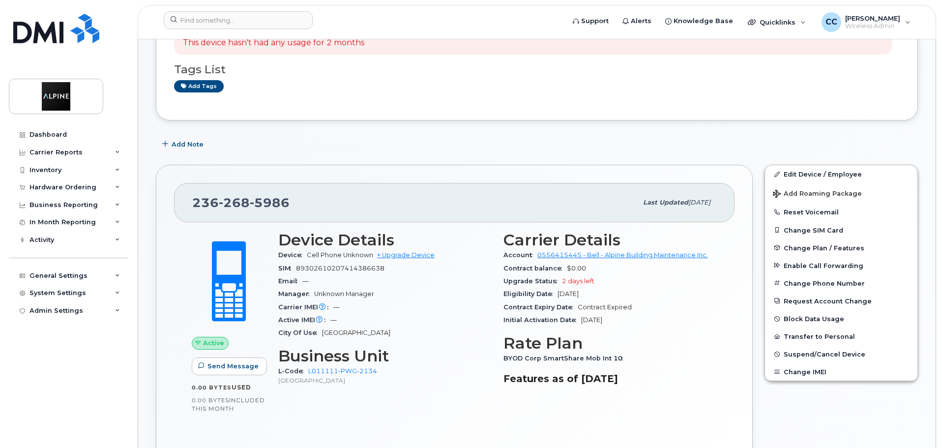
scroll to position [98, 0]
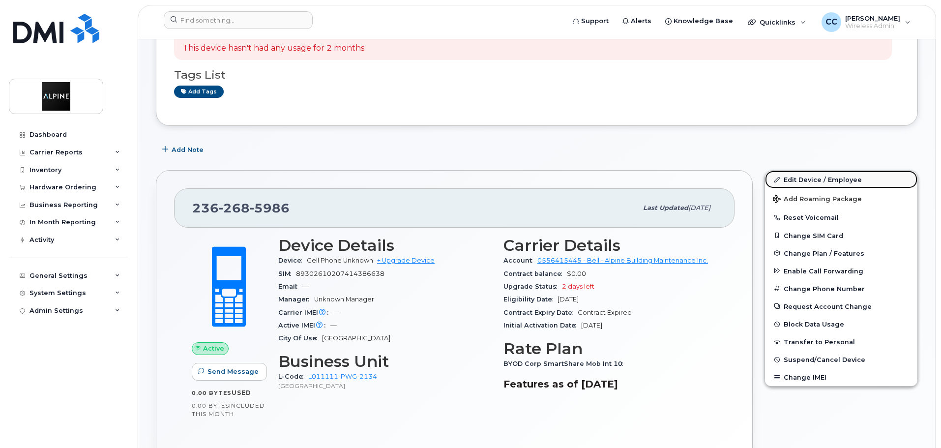
click at [819, 183] on link "Edit Device / Employee" at bounding box center [841, 180] width 152 height 18
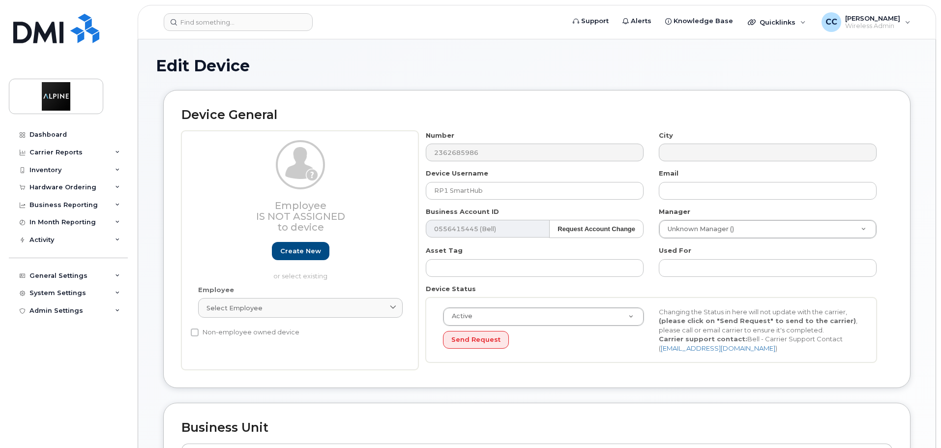
select select "36083569"
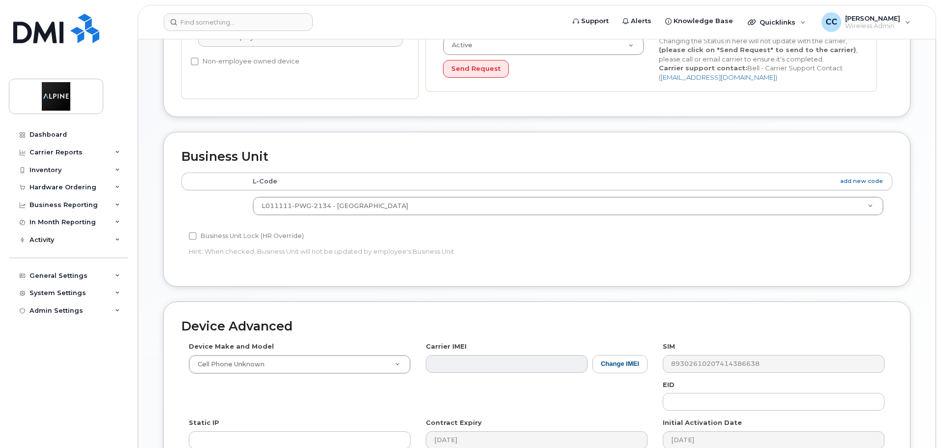
scroll to position [270, 0]
